Goal: Task Accomplishment & Management: Use online tool/utility

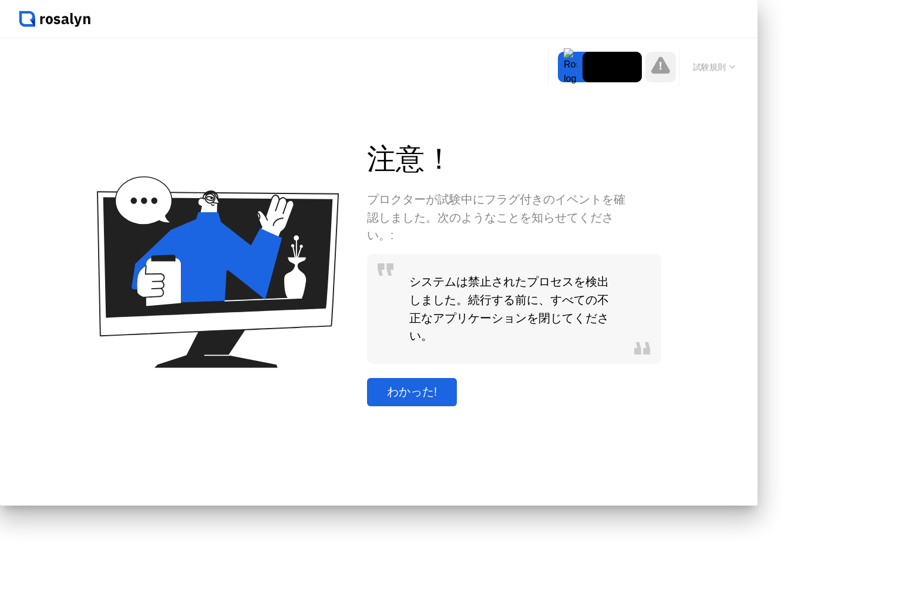
click at [452, 400] on div "わかった!" at bounding box center [412, 392] width 83 height 16
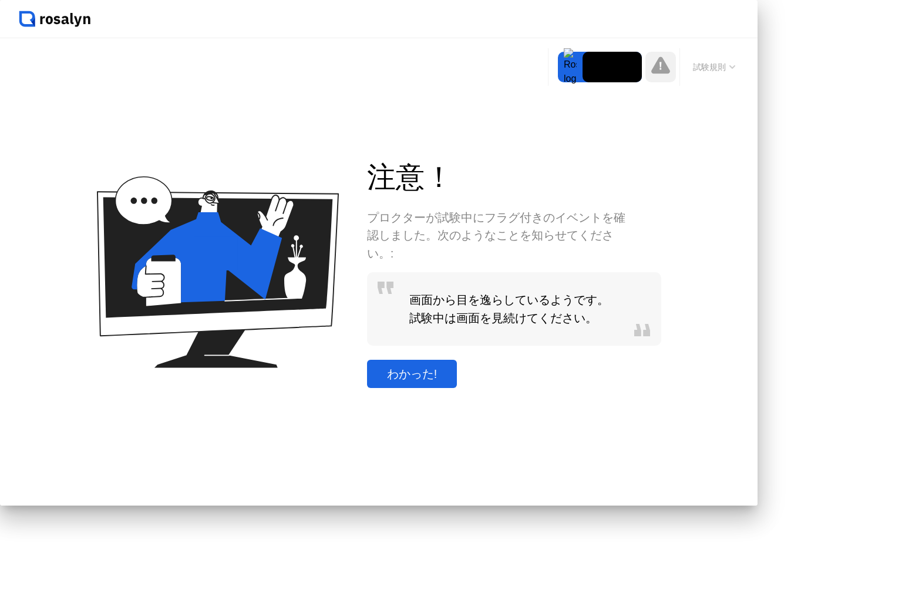
click at [454, 382] on div "わかった!" at bounding box center [412, 374] width 83 height 16
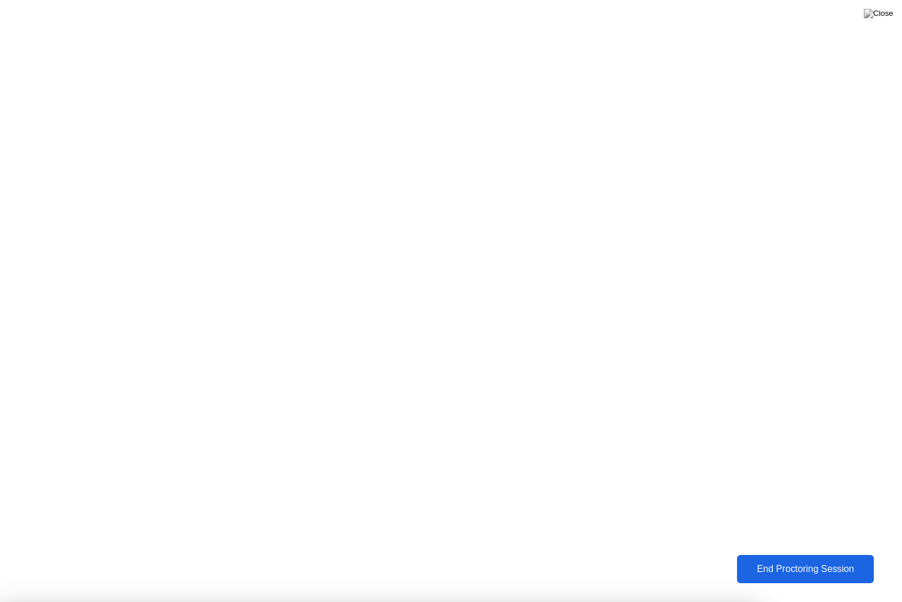
click at [828, 567] on div "End Proctoring Session" at bounding box center [806, 569] width 142 height 12
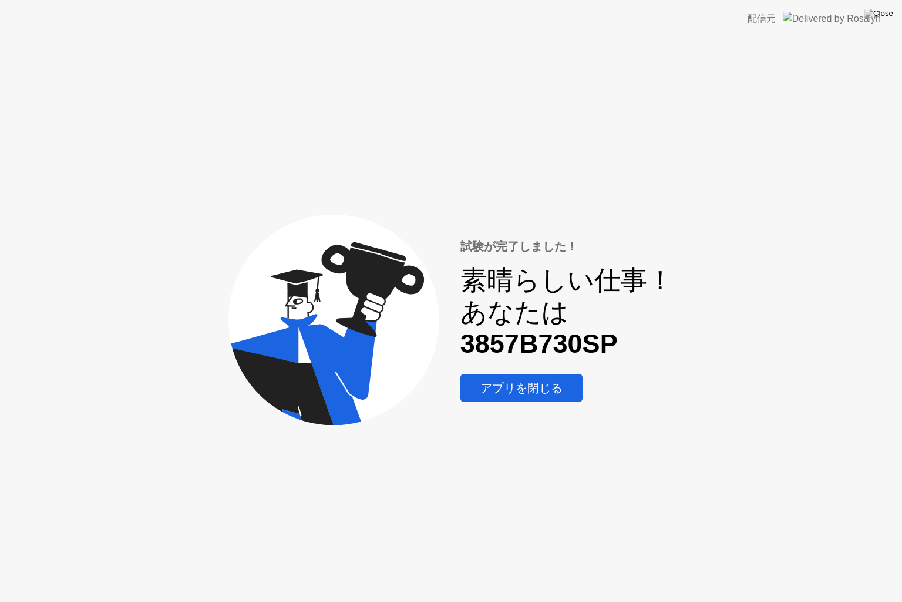
click at [506, 390] on div "アプリを閉じる" at bounding box center [521, 388] width 115 height 16
